Goal: Browse casually

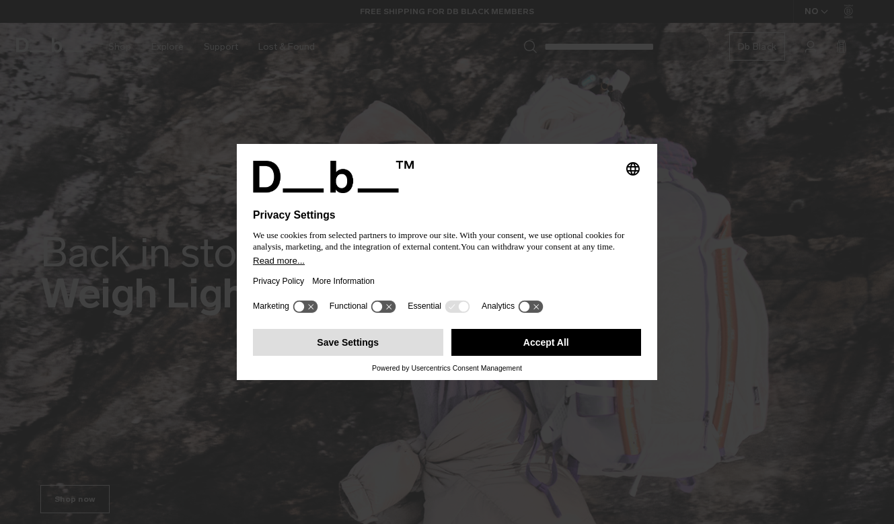
click at [390, 349] on button "Save Settings" at bounding box center [348, 342] width 190 height 27
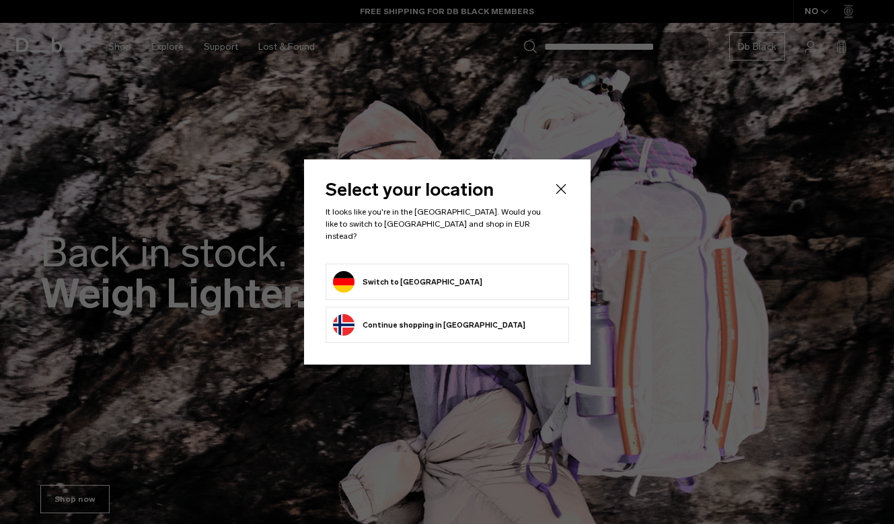
click at [413, 276] on button "Switch to Germany" at bounding box center [407, 282] width 149 height 22
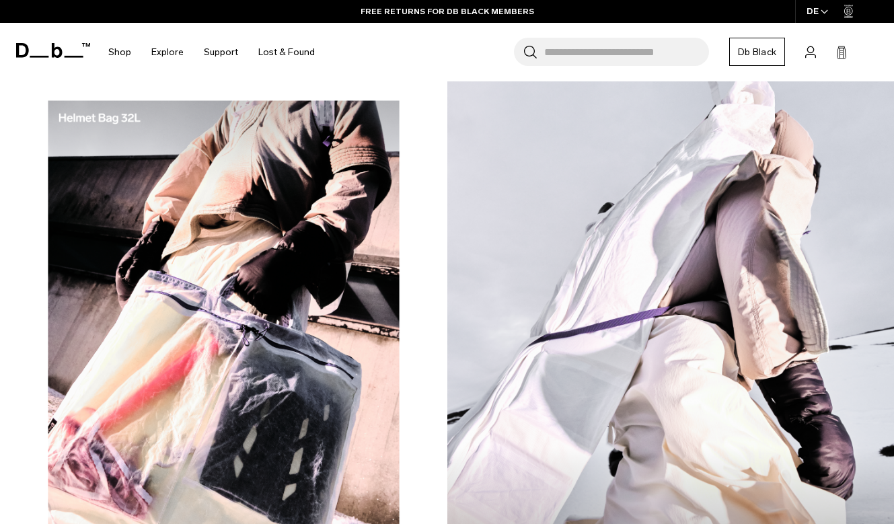
scroll to position [914, 0]
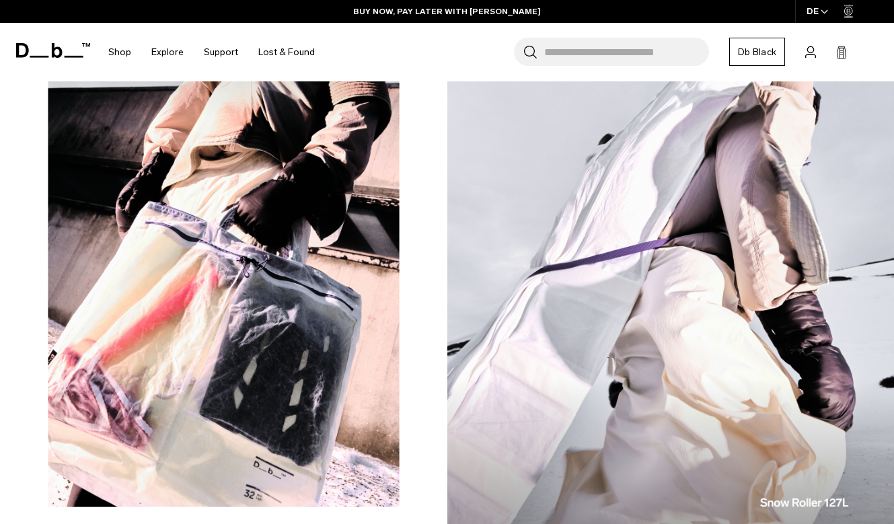
click at [350, 211] on img at bounding box center [223, 272] width 447 height 559
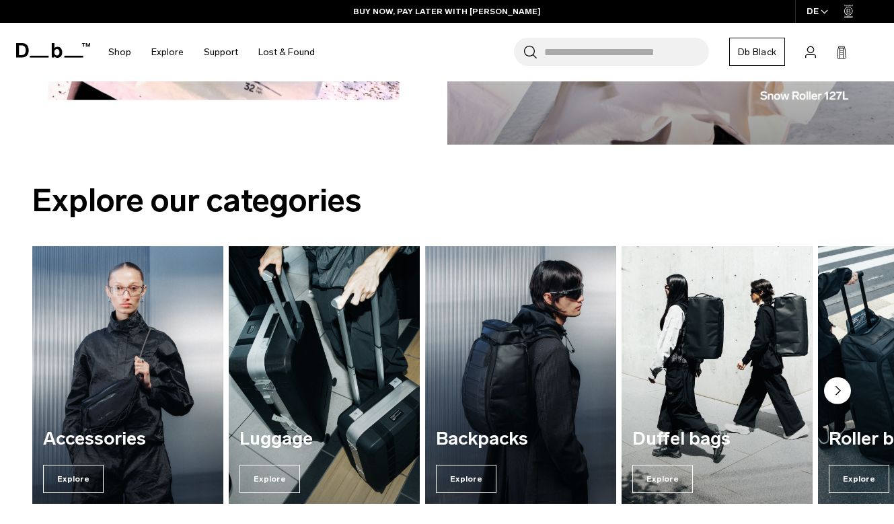
scroll to position [1329, 0]
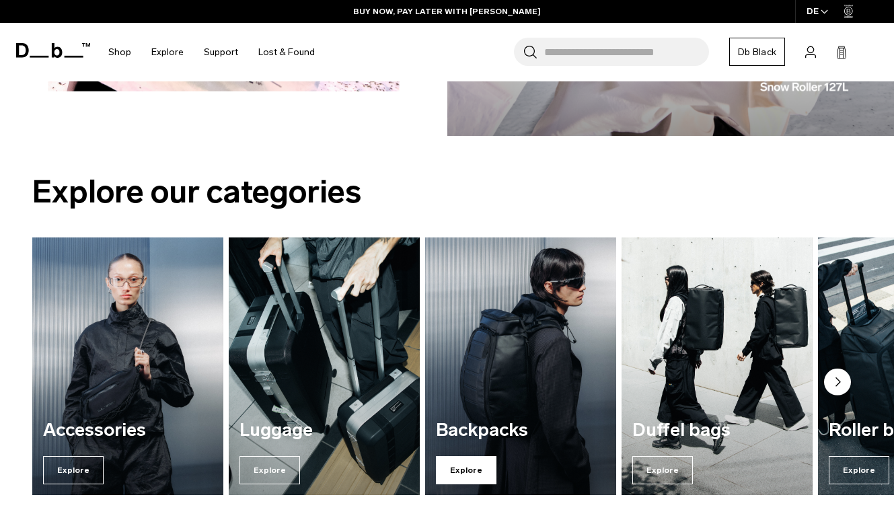
click at [473, 468] on span "Explore" at bounding box center [466, 470] width 61 height 28
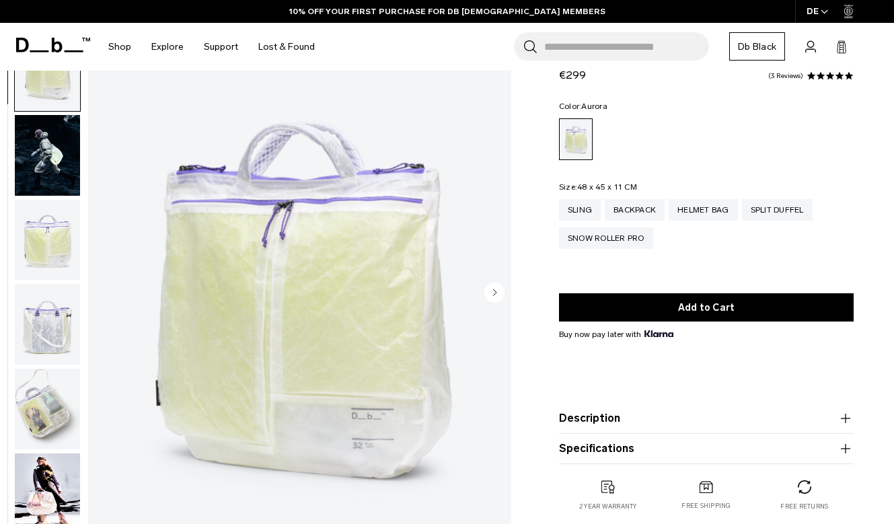
click at [47, 345] on img "button" at bounding box center [47, 324] width 65 height 81
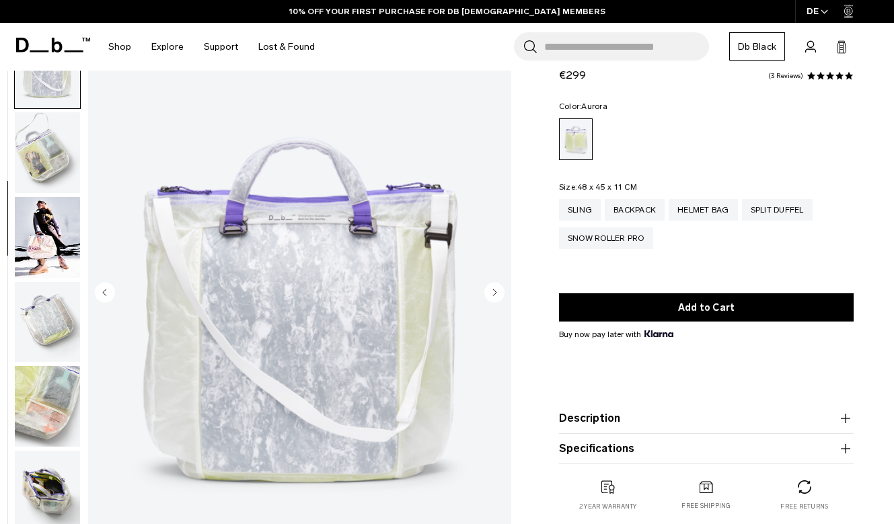
click at [47, 345] on img "button" at bounding box center [47, 322] width 65 height 81
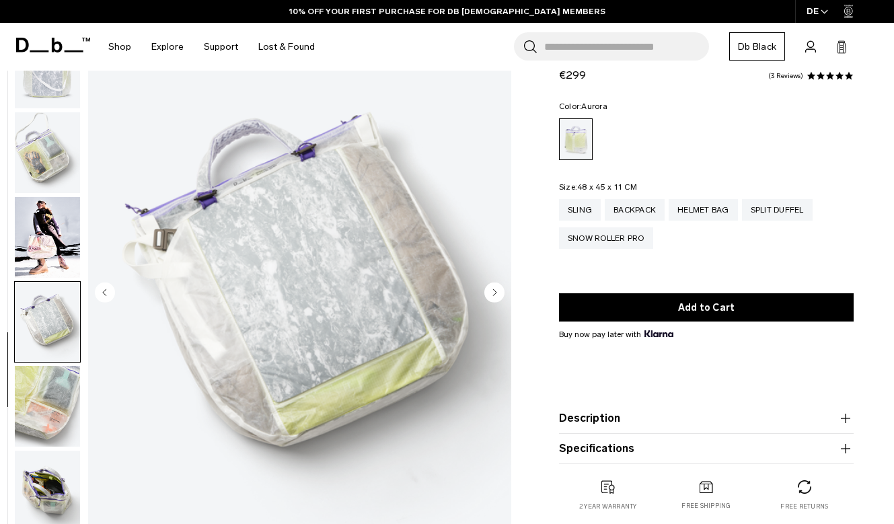
scroll to position [323, 0]
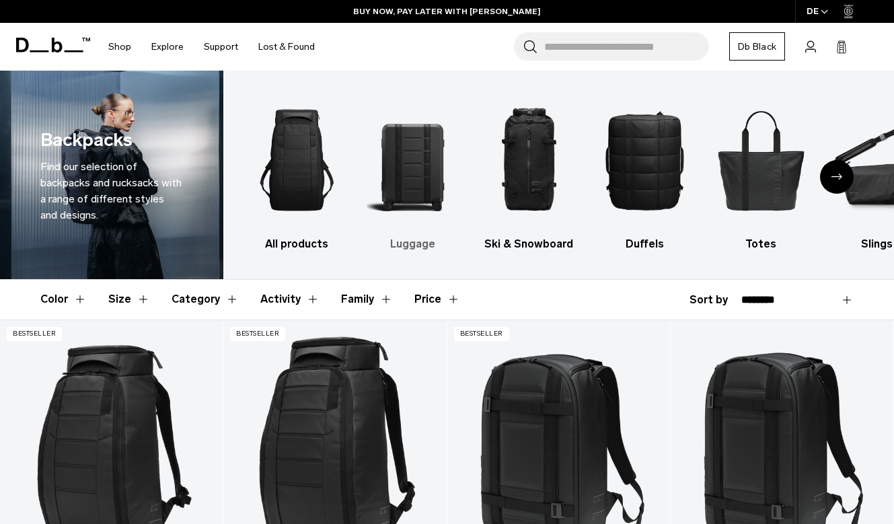
click at [417, 163] on img "2 / 10" at bounding box center [412, 160] width 93 height 139
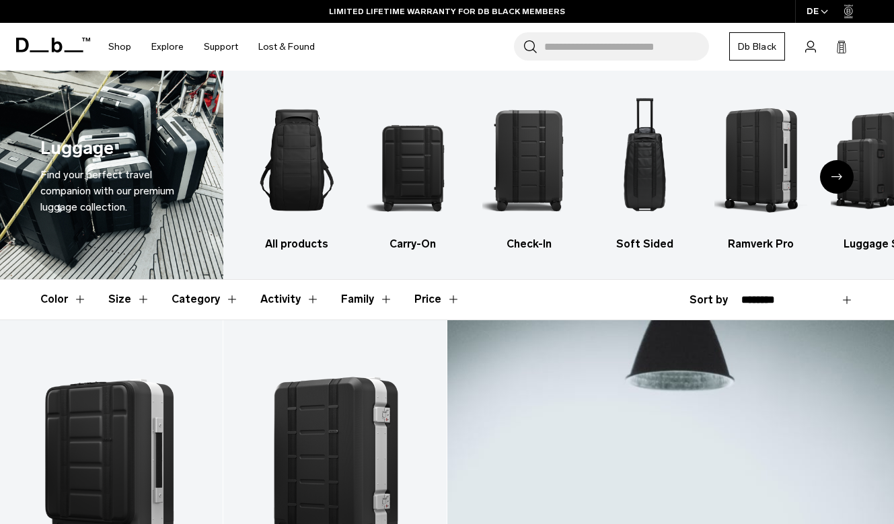
click at [56, 42] on icon at bounding box center [57, 45] width 11 height 15
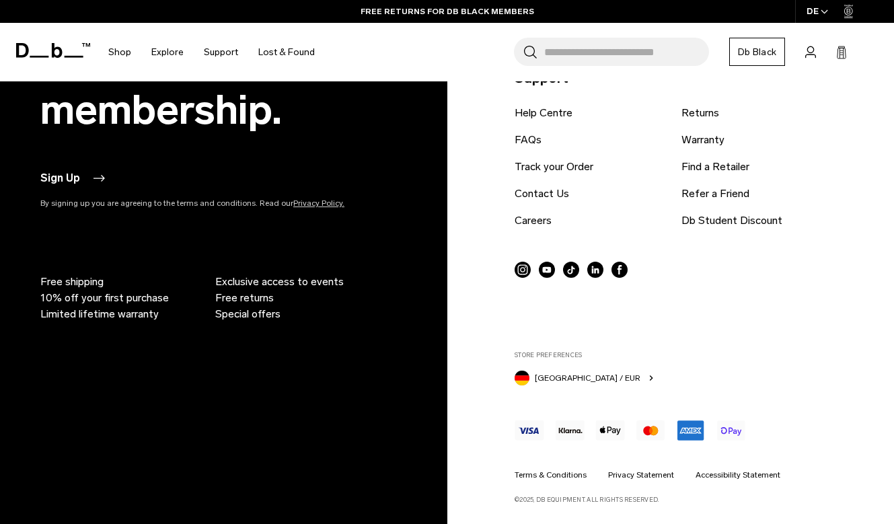
scroll to position [3218, 0]
click at [625, 473] on link "Privacy Statement" at bounding box center [641, 475] width 66 height 12
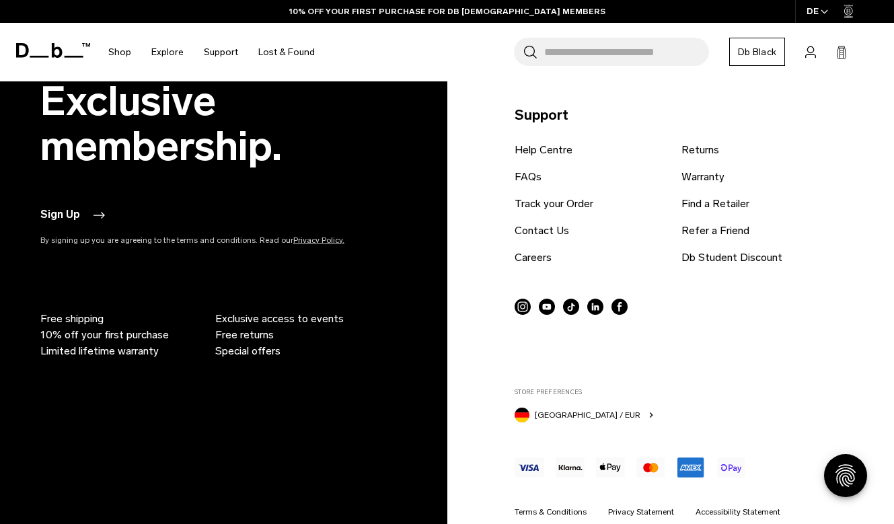
scroll to position [5078, 0]
click at [564, 506] on link "Terms & Conditions" at bounding box center [550, 512] width 72 height 12
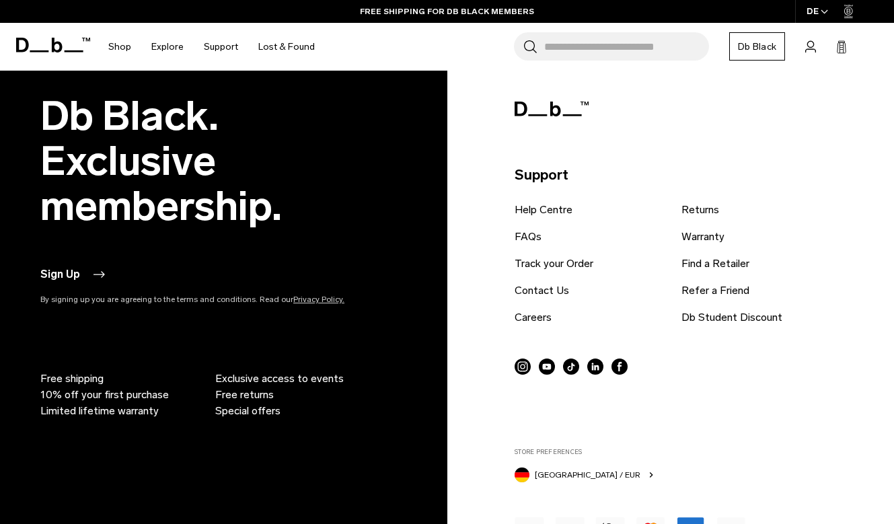
scroll to position [5980, 0]
click at [522, 359] on icon at bounding box center [522, 367] width 16 height 16
